Goal: Navigation & Orientation: Understand site structure

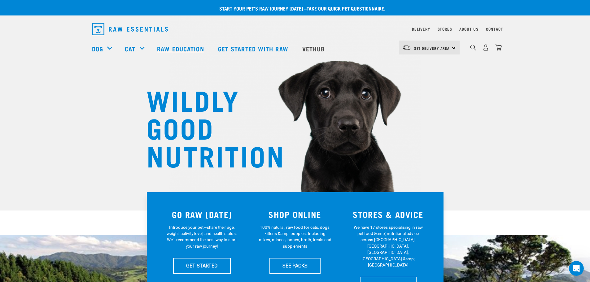
click at [167, 48] on link "Raw Education" at bounding box center [181, 48] width 61 height 25
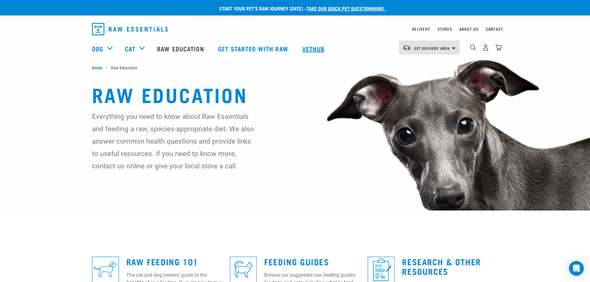
click at [314, 50] on link "Vethub" at bounding box center [314, 48] width 37 height 25
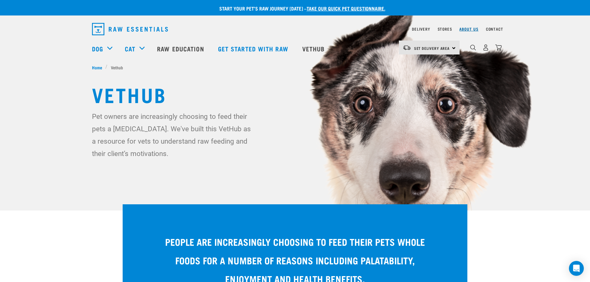
click at [470, 28] on link "About Us" at bounding box center [468, 29] width 19 height 2
